Goal: Task Accomplishment & Management: Use online tool/utility

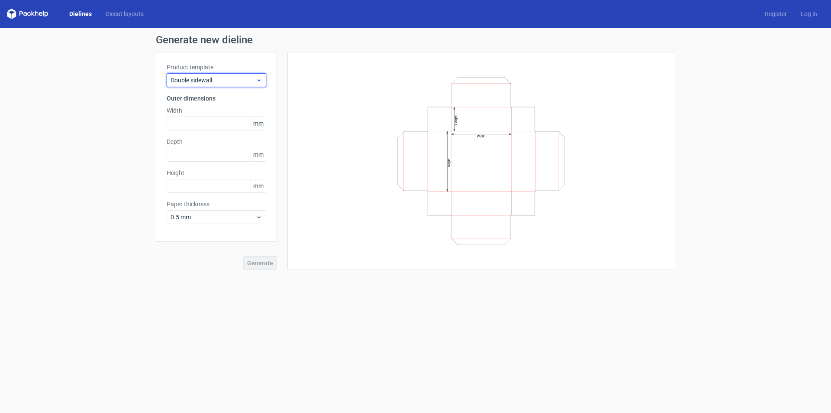
click at [222, 82] on span "Double sidewall" at bounding box center [213, 80] width 85 height 9
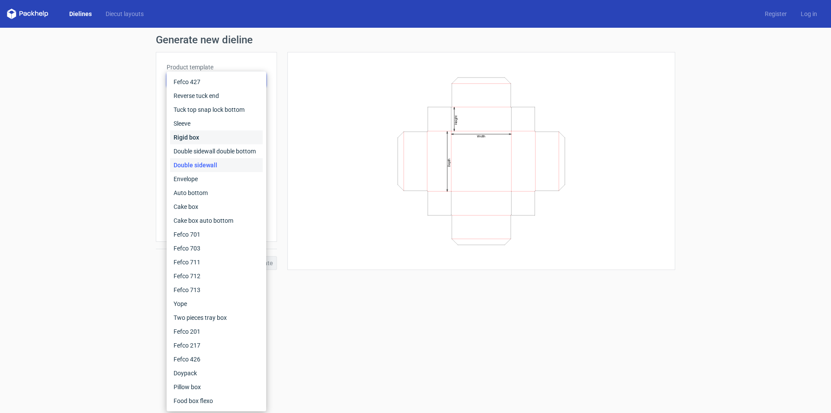
click at [203, 138] on div "Rigid box" at bounding box center [216, 137] width 93 height 14
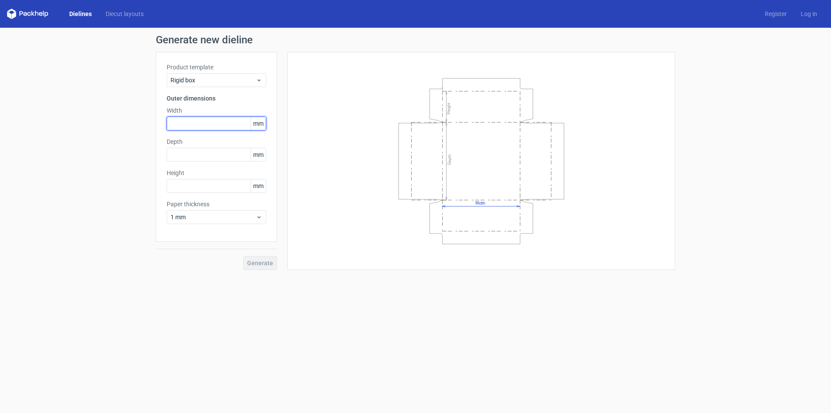
click at [179, 125] on input "text" at bounding box center [217, 123] width 100 height 14
paste input "3120"
type input "312"
click at [185, 158] on input "text" at bounding box center [217, 155] width 100 height 14
paste input "1860"
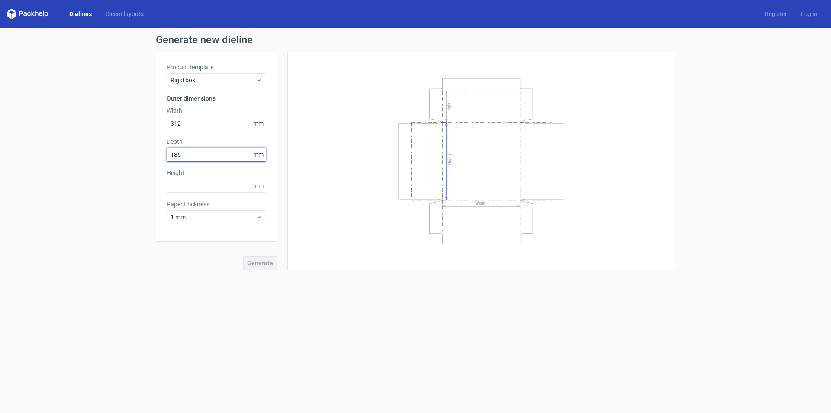
type input "186"
click at [176, 185] on input "text" at bounding box center [217, 186] width 100 height 14
click at [263, 260] on span "Generate" at bounding box center [260, 263] width 26 height 6
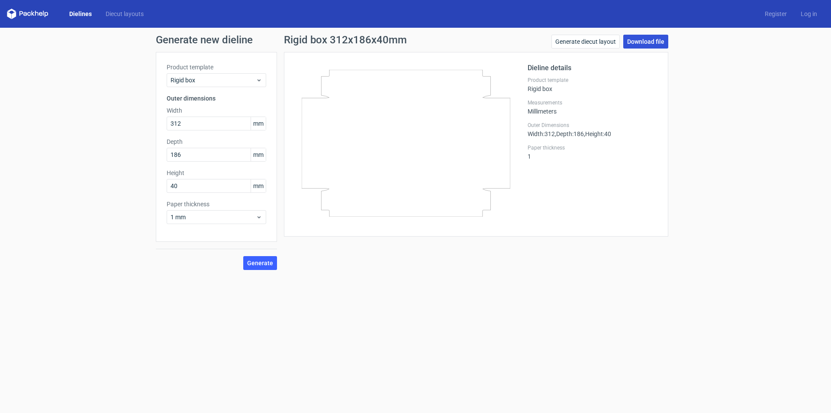
click at [635, 45] on link "Download file" at bounding box center [645, 42] width 45 height 14
drag, startPoint x: 183, startPoint y: 188, endPoint x: 138, endPoint y: 197, distance: 45.9
click at [140, 197] on div "Generate new dieline Product template Rigid box Outer dimensions Width 312 mm D…" at bounding box center [415, 152] width 831 height 249
type input "30"
click at [263, 263] on span "Generate" at bounding box center [260, 263] width 26 height 6
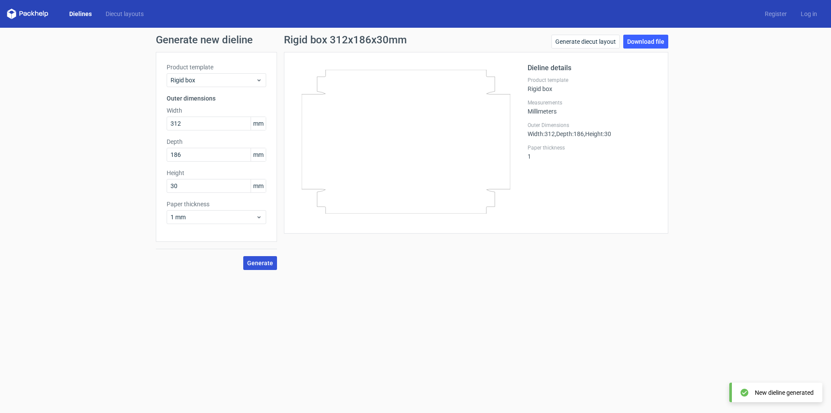
click at [263, 262] on span "Generate" at bounding box center [260, 263] width 26 height 6
click at [639, 39] on link "Download file" at bounding box center [645, 42] width 45 height 14
drag, startPoint x: 192, startPoint y: 123, endPoint x: 68, endPoint y: 126, distance: 124.7
click at [72, 126] on div "Generate new dieline Product template Rigid box Outer dimensions Width 312 mm D…" at bounding box center [415, 152] width 831 height 249
type input "308"
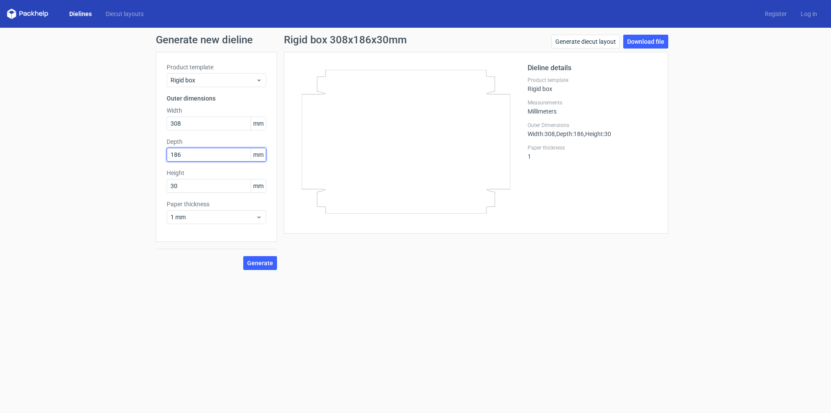
drag, startPoint x: 113, startPoint y: 159, endPoint x: 106, endPoint y: 160, distance: 6.9
click at [107, 160] on div "Generate new dieline Product template Rigid box Outer dimensions Width 308 mm D…" at bounding box center [415, 152] width 831 height 249
type input "182"
drag, startPoint x: 135, startPoint y: 191, endPoint x: 83, endPoint y: 195, distance: 52.5
click at [91, 195] on div "Generate new dieline Product template Rigid box Outer dimensions Width 308 mm D…" at bounding box center [415, 152] width 831 height 249
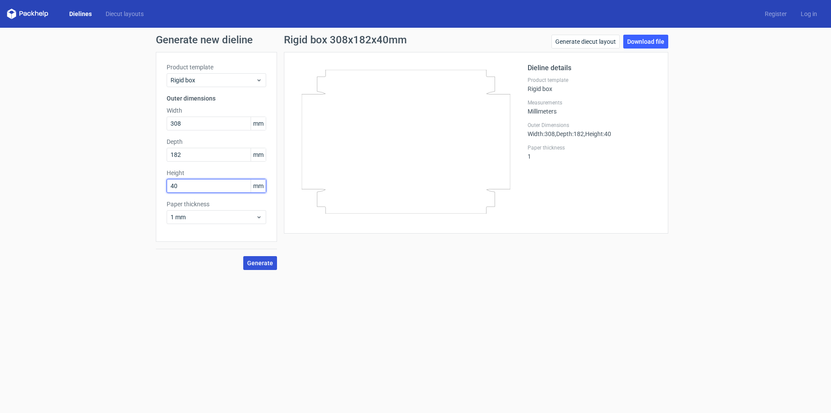
type input "40"
click at [268, 265] on span "Generate" at bounding box center [260, 263] width 26 height 6
click at [193, 216] on span "1 mm" at bounding box center [213, 217] width 85 height 9
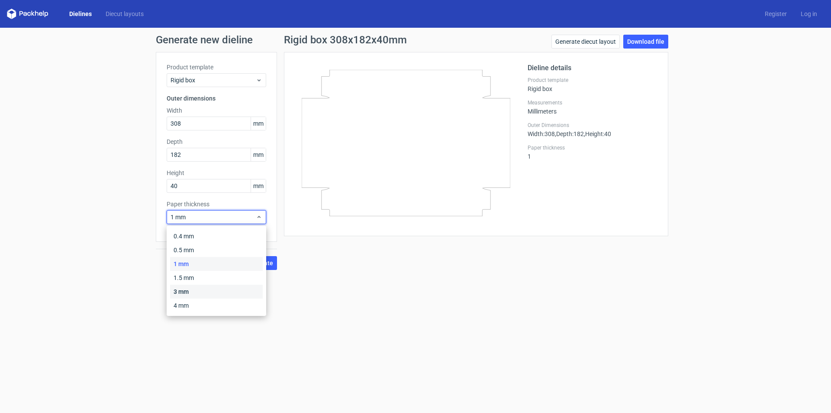
click at [181, 289] on div "3 mm" at bounding box center [216, 291] width 93 height 14
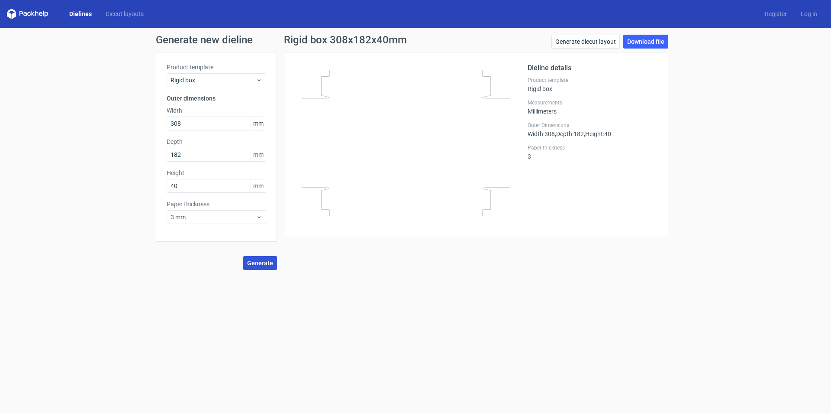
click at [259, 261] on span "Generate" at bounding box center [260, 263] width 26 height 6
click at [635, 42] on link "Download file" at bounding box center [645, 42] width 45 height 14
click at [192, 124] on input "308" at bounding box center [217, 123] width 100 height 14
drag, startPoint x: 184, startPoint y: 124, endPoint x: 105, endPoint y: 123, distance: 79.2
click at [105, 123] on div "Generate new dieline Product template Rigid box Outer dimensions Width 308 mm D…" at bounding box center [415, 152] width 831 height 249
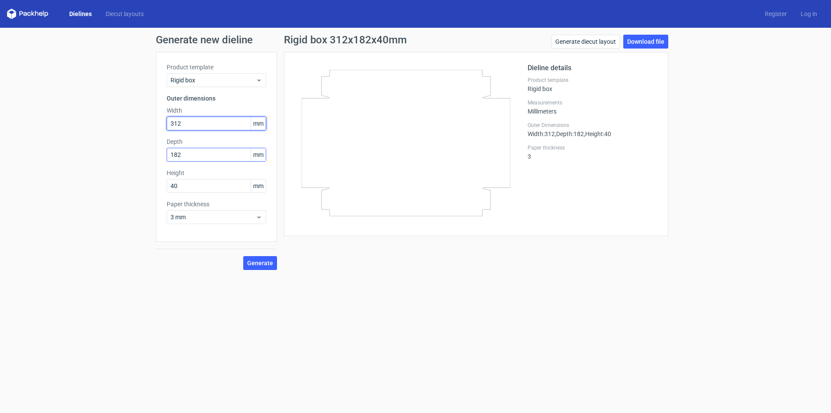
type input "312"
drag, startPoint x: 187, startPoint y: 155, endPoint x: 121, endPoint y: 164, distance: 66.9
click at [126, 165] on div "Generate new dieline Product template Rigid box Outer dimensions Width 312 mm D…" at bounding box center [415, 152] width 831 height 249
type input "186"
drag, startPoint x: 161, startPoint y: 190, endPoint x: 94, endPoint y: 196, distance: 67.8
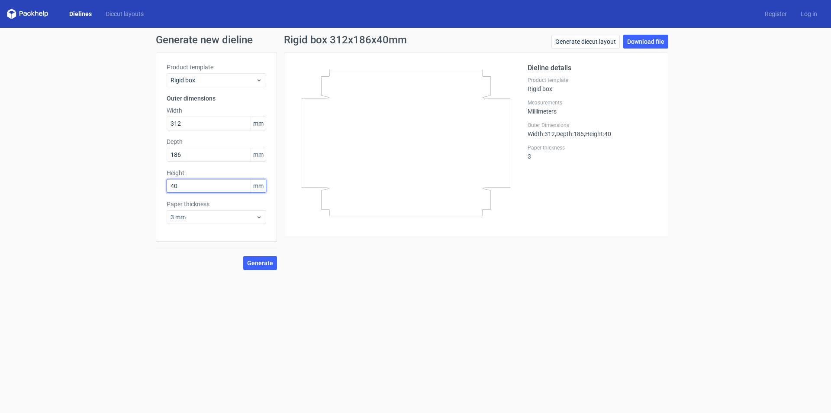
click at [95, 197] on div "Generate new dieline Product template Rigid box Outer dimensions Width 312 mm D…" at bounding box center [415, 152] width 831 height 249
type input "30"
click at [252, 260] on span "Generate" at bounding box center [260, 263] width 26 height 6
click at [651, 42] on link "Download file" at bounding box center [645, 42] width 45 height 14
click at [258, 123] on span "mm" at bounding box center [258, 123] width 15 height 13
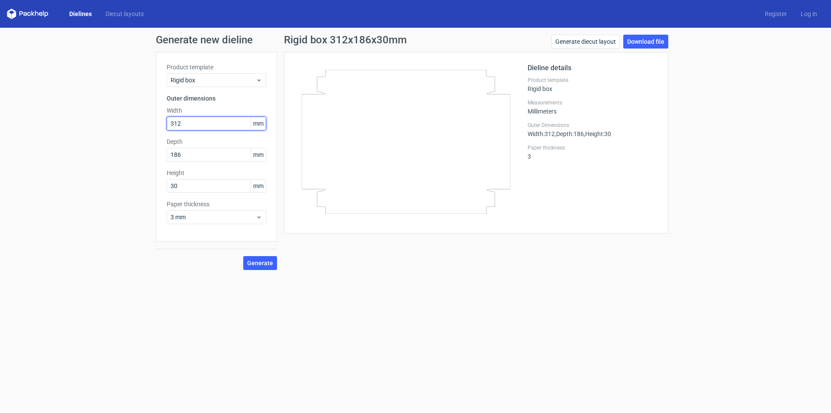
drag, startPoint x: 195, startPoint y: 122, endPoint x: 111, endPoint y: 139, distance: 85.7
click at [114, 139] on div "Generate new dieline Product template Rigid box Outer dimensions Width 312 mm D…" at bounding box center [415, 152] width 831 height 249
type input "254"
drag, startPoint x: 191, startPoint y: 155, endPoint x: 100, endPoint y: 168, distance: 91.8
click at [104, 170] on div "Generate new dieline Product template Rigid box Outer dimensions Width 254 mm D…" at bounding box center [415, 152] width 831 height 249
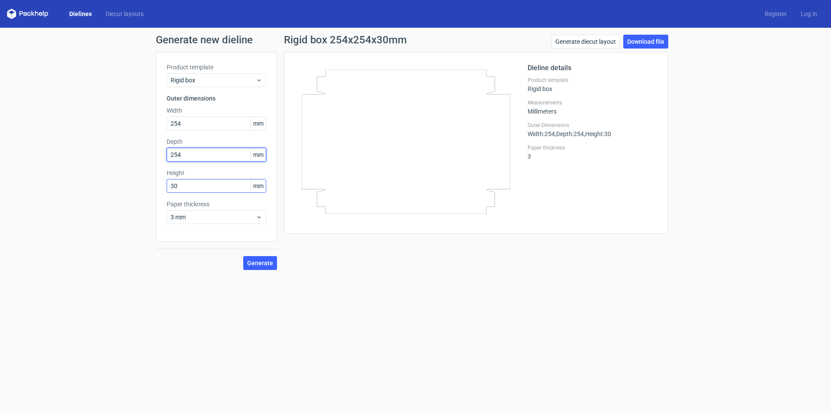
type input "254"
drag, startPoint x: 191, startPoint y: 185, endPoint x: 109, endPoint y: 204, distance: 83.9
click at [113, 204] on div "Generate new dieline Product template Rigid box Outer dimensions Width 254 mm D…" at bounding box center [415, 152] width 831 height 249
type input "101"
click at [259, 260] on span "Generate" at bounding box center [260, 263] width 26 height 6
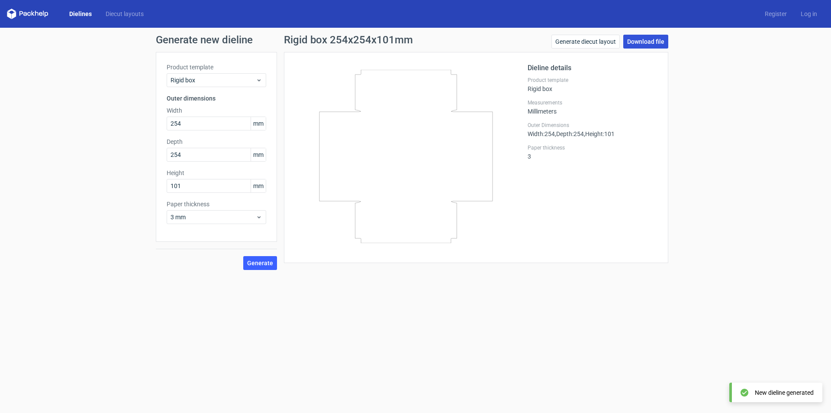
click at [643, 40] on link "Download file" at bounding box center [645, 42] width 45 height 14
click at [192, 123] on input "254" at bounding box center [217, 123] width 100 height 14
drag, startPoint x: 193, startPoint y: 122, endPoint x: 116, endPoint y: 139, distance: 78.0
click at [118, 139] on div "Generate new dieline Product template Rigid box Outer dimensions Width 254 mm D…" at bounding box center [415, 152] width 831 height 249
type input "260"
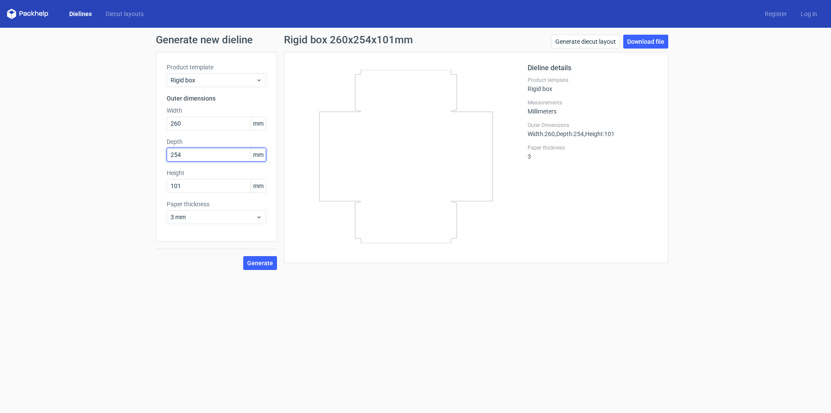
drag, startPoint x: 192, startPoint y: 155, endPoint x: 100, endPoint y: 171, distance: 93.6
click at [112, 171] on div "Generate new dieline Product template Rigid box Outer dimensions Width 260 mm D…" at bounding box center [415, 152] width 831 height 249
type input "260"
drag, startPoint x: 196, startPoint y: 186, endPoint x: 160, endPoint y: 190, distance: 35.7
click at [163, 190] on div "Product template Rigid box Outer dimensions Width 260 mm Depth 260 mm Height 10…" at bounding box center [216, 147] width 121 height 190
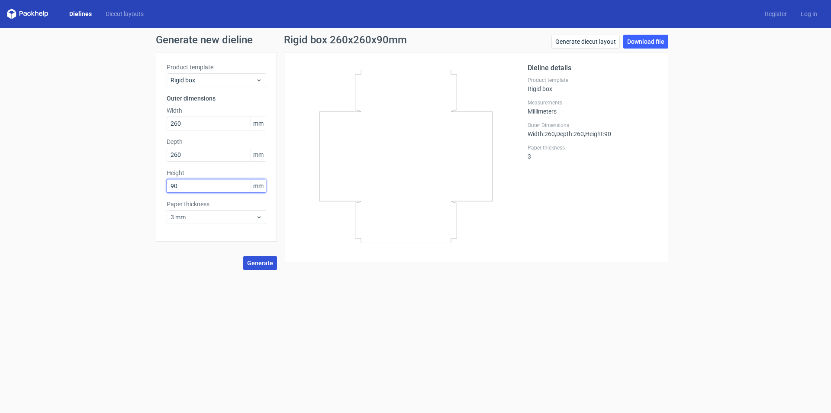
type input "90"
click at [263, 262] on span "Generate" at bounding box center [260, 263] width 26 height 6
click at [642, 39] on link "Download file" at bounding box center [645, 42] width 45 height 14
